Goal: Task Accomplishment & Management: Manage account settings

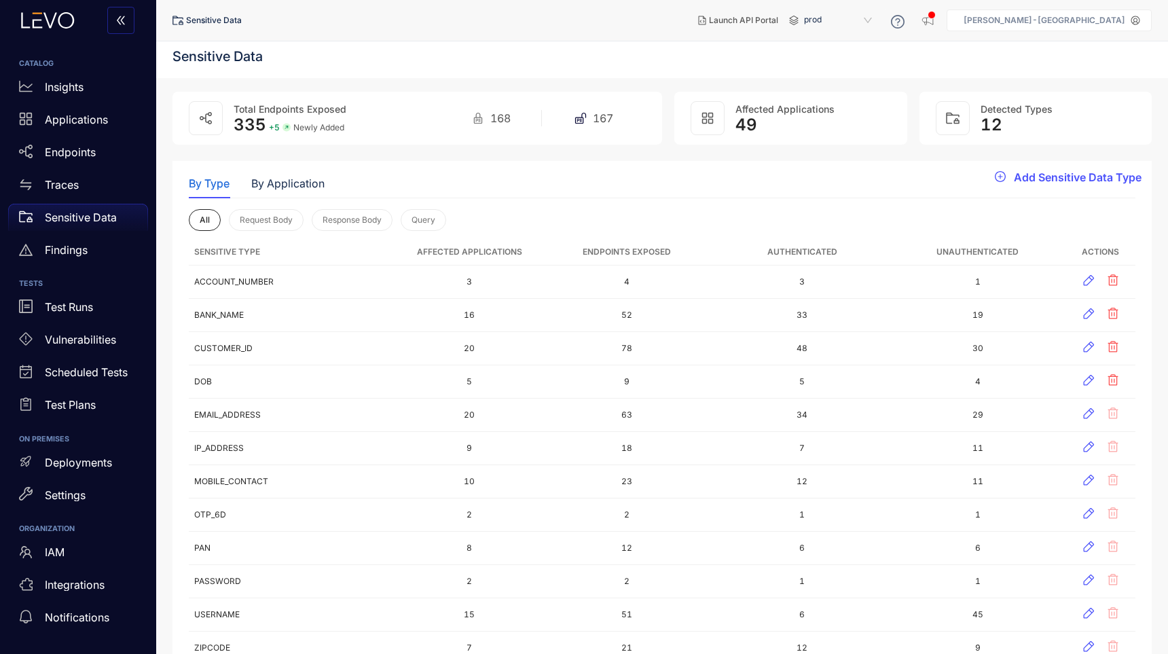
click at [1134, 20] on icon at bounding box center [1135, 20] width 9 height 9
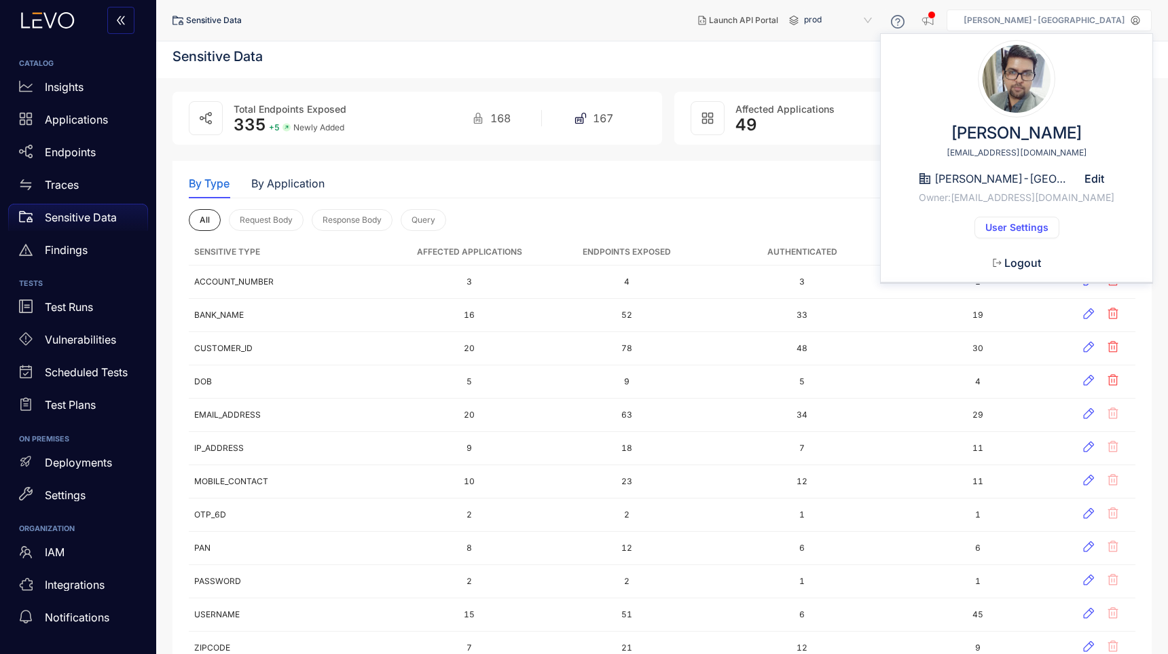
click at [1023, 226] on span "User Settings" at bounding box center [1016, 227] width 63 height 11
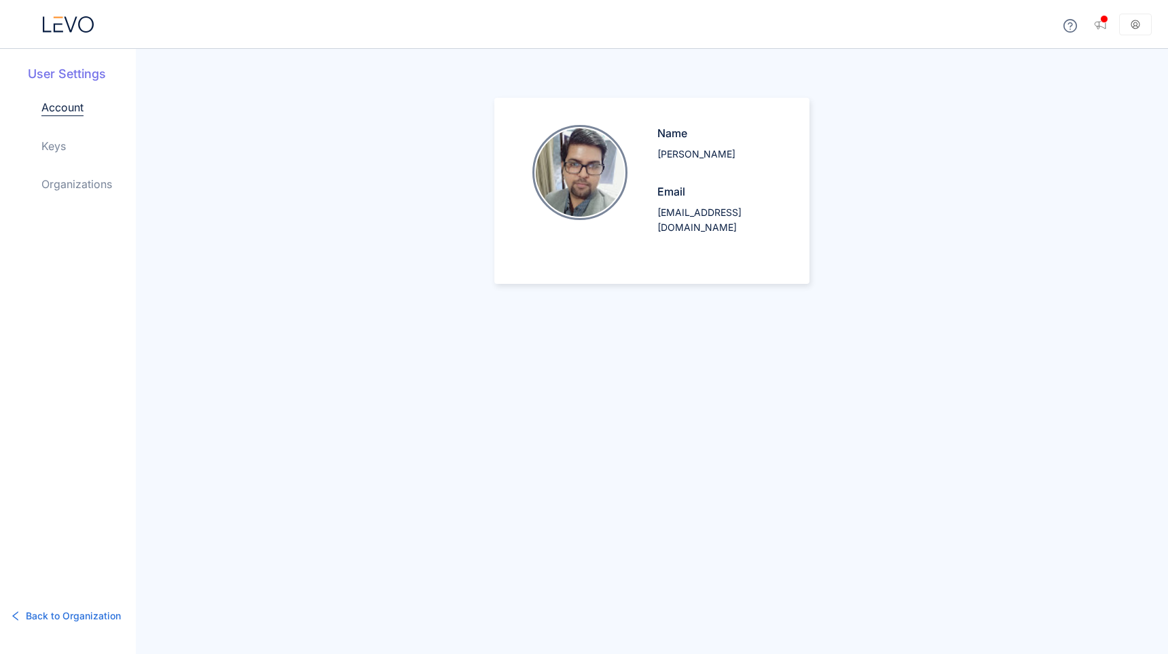
click at [72, 187] on link "Organizations" at bounding box center [76, 184] width 71 height 16
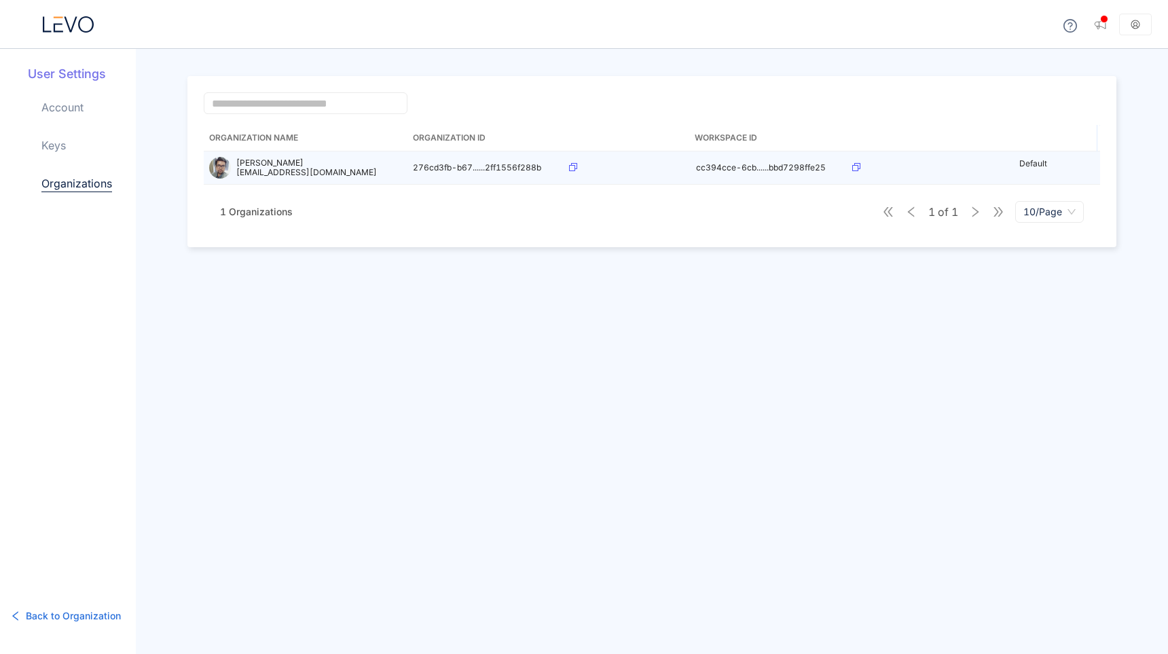
click at [572, 167] on icon at bounding box center [573, 167] width 8 height 8
